Goal: Task Accomplishment & Management: Use online tool/utility

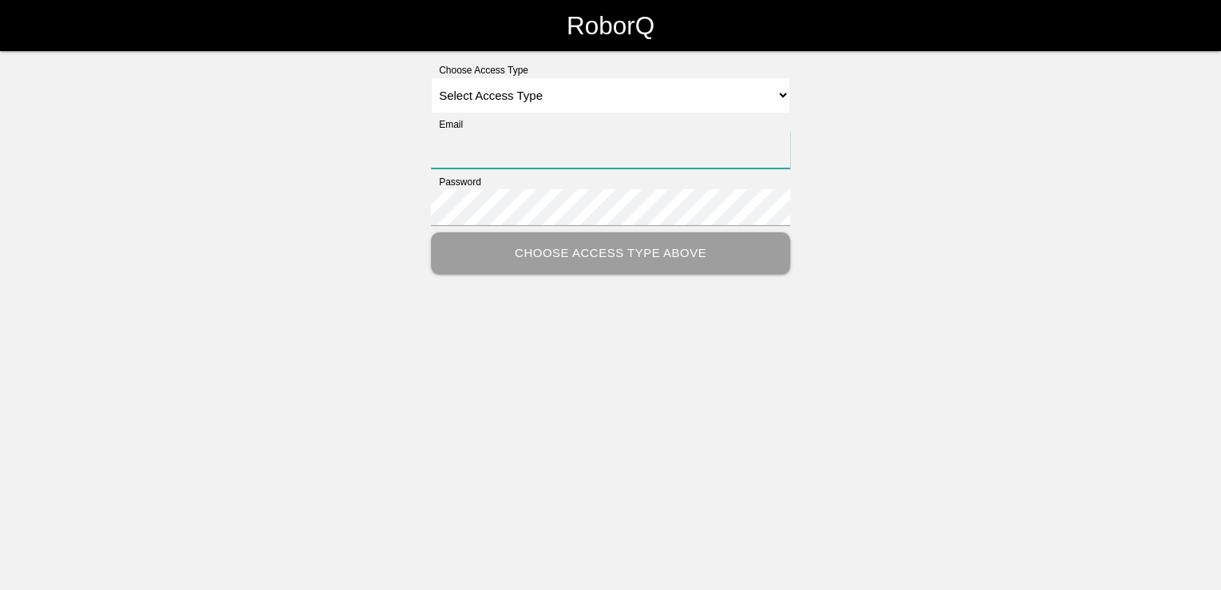
type input "[PERSON_NAME][EMAIL_ADDRESS][PERSON_NAME][DOMAIN_NAME]"
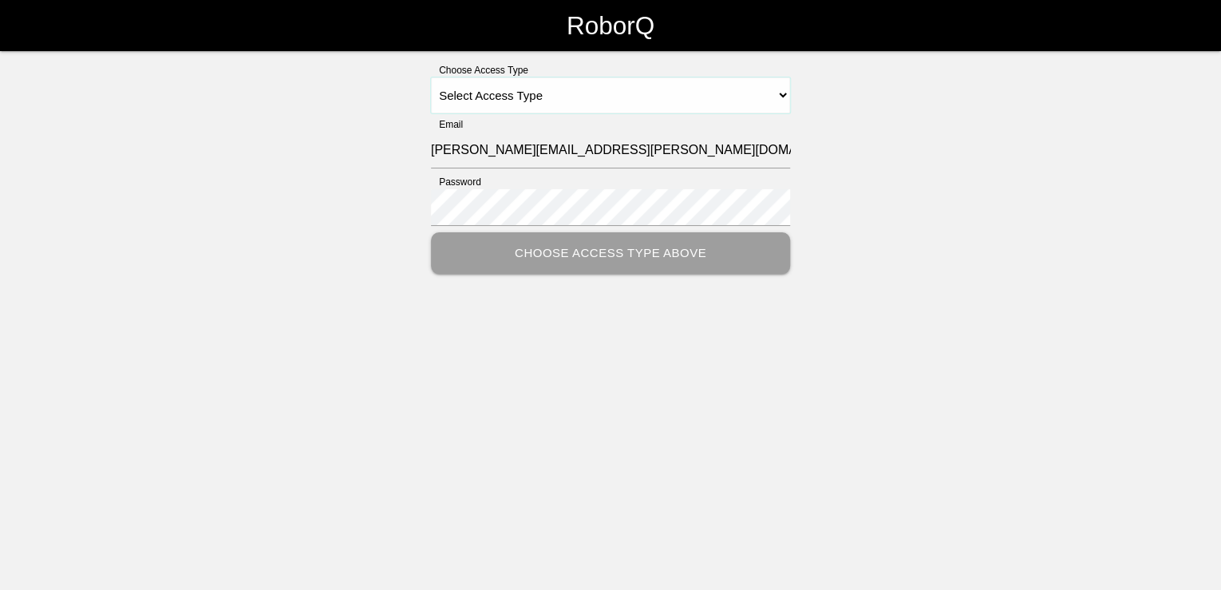
click at [781, 93] on select "Select Access Type Admin Customer Supervisor Worker" at bounding box center [610, 95] width 359 height 36
select select "Customer"
click at [431, 77] on select "Select Access Type Admin Customer Supervisor Worker" at bounding box center [610, 95] width 359 height 36
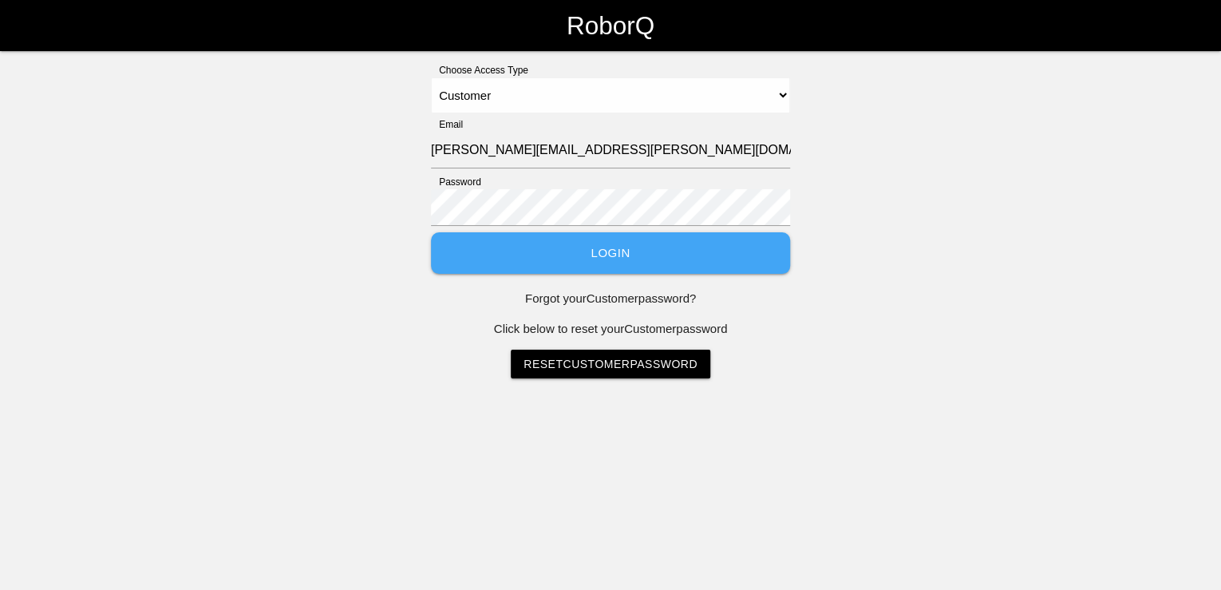
drag, startPoint x: 596, startPoint y: 260, endPoint x: 600, endPoint y: 267, distance: 8.2
click at [597, 260] on button "Login" at bounding box center [610, 253] width 359 height 42
click at [608, 258] on button "Login" at bounding box center [610, 253] width 359 height 42
click at [652, 252] on button "Login" at bounding box center [610, 253] width 359 height 42
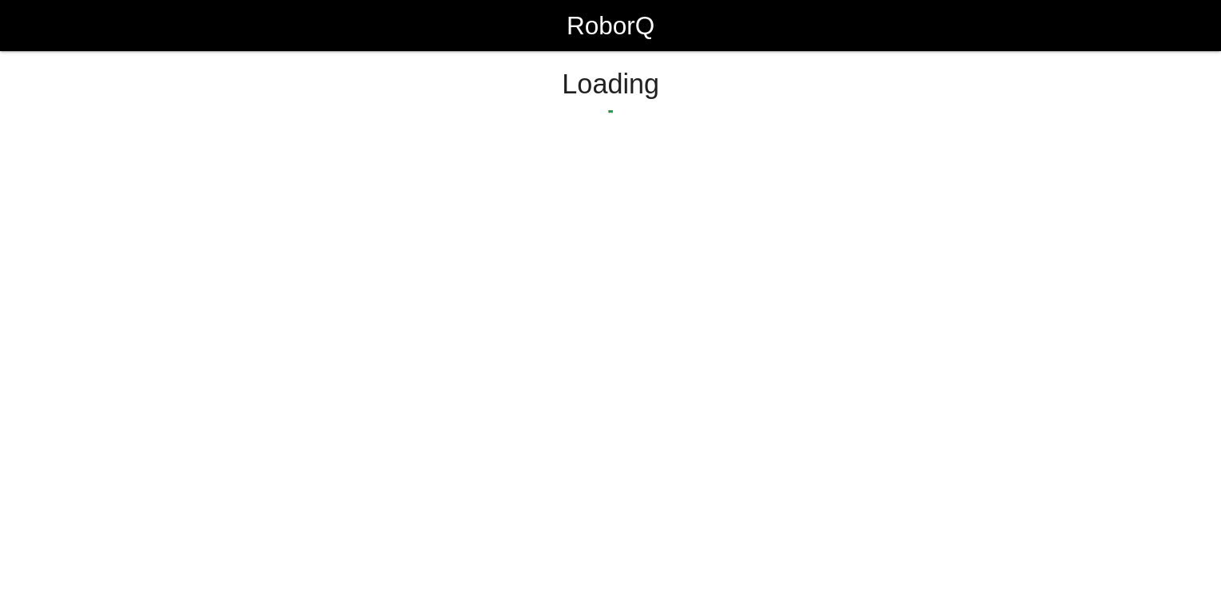
select select "Customer"
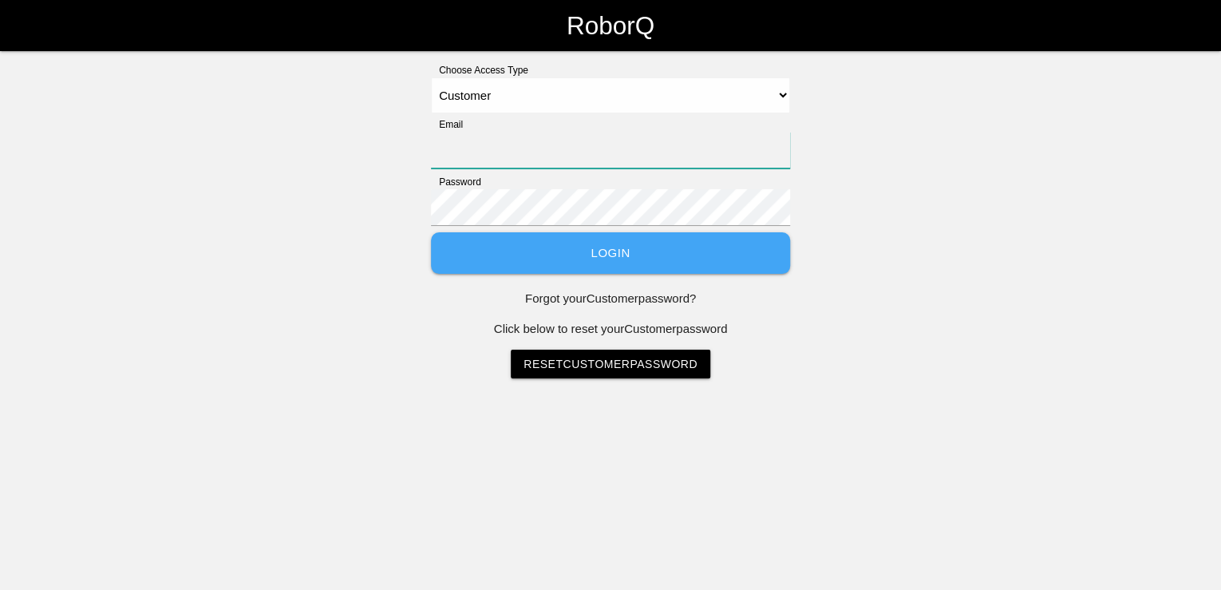
type input "thomas.sontag@iacgroup.com"
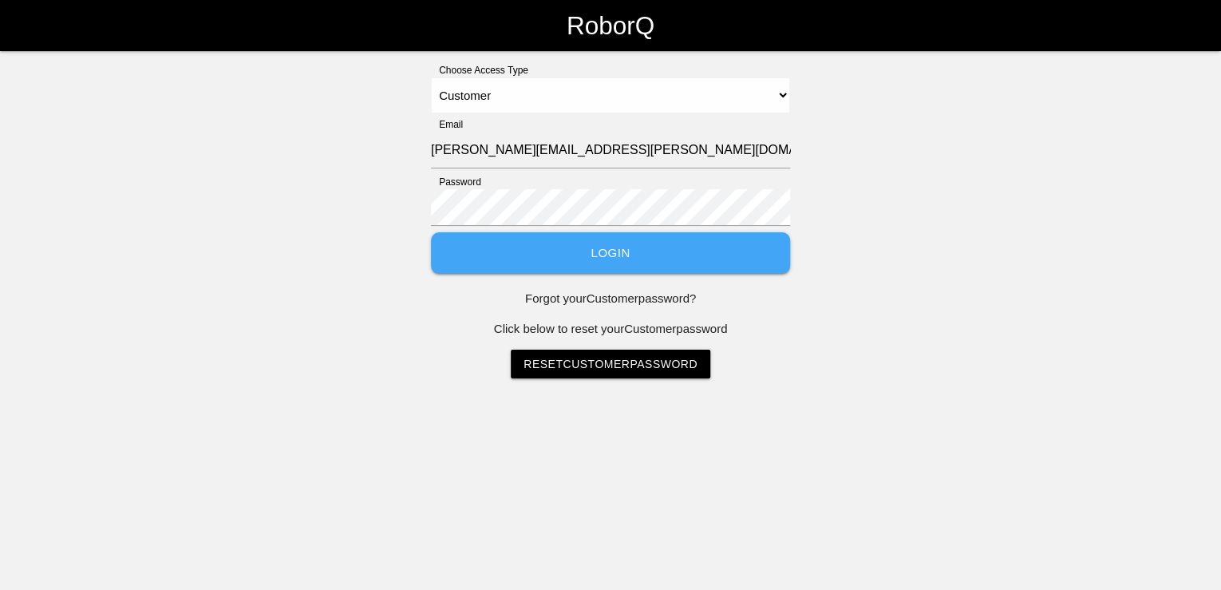
click at [620, 261] on button "Login" at bounding box center [610, 253] width 359 height 42
